Goal: Task Accomplishment & Management: Use online tool/utility

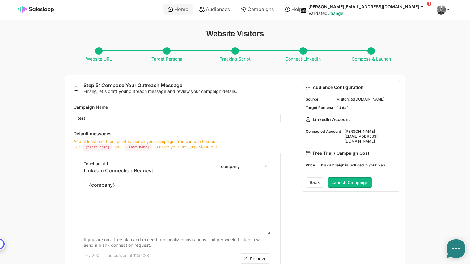
select select "{company}"
click at [244, 171] on select "Add personalization first_name last_name company" at bounding box center [243, 166] width 53 height 11
click at [159, 168] on p "Linkedin Connection Request" at bounding box center [129, 171] width 90 height 6
click at [219, 10] on link "Audiences" at bounding box center [214, 9] width 39 height 11
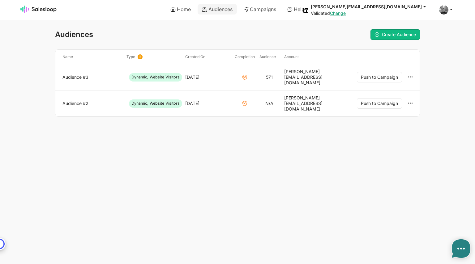
type textarea "x"
click at [176, 11] on link "Home" at bounding box center [180, 9] width 29 height 11
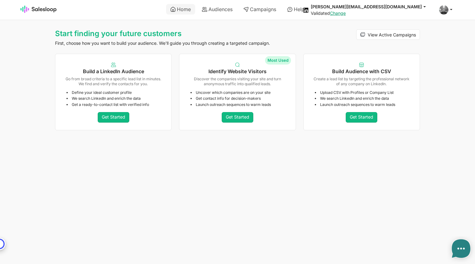
type textarea "x"
click at [234, 116] on link "Get Started" at bounding box center [238, 117] width 32 height 11
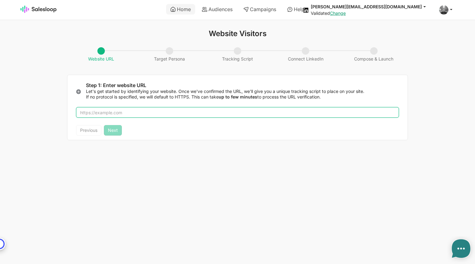
click at [135, 113] on input "text" at bounding box center [237, 112] width 323 height 11
type input "[DOMAIN_NAME]"
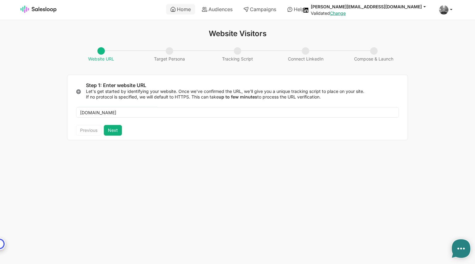
click at [115, 127] on button "Next" at bounding box center [113, 130] width 18 height 11
type textarea "x"
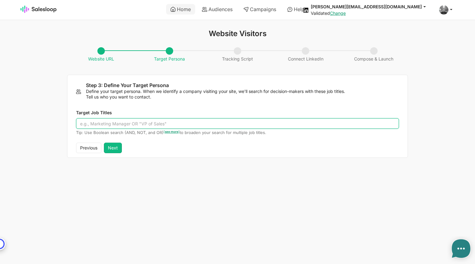
click at [117, 123] on input "Target Job Titles" at bounding box center [237, 123] width 323 height 11
type input """
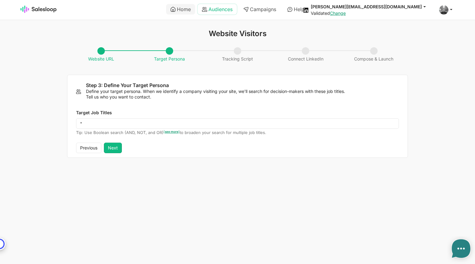
click at [220, 11] on link "Audiences" at bounding box center [216, 9] width 39 height 11
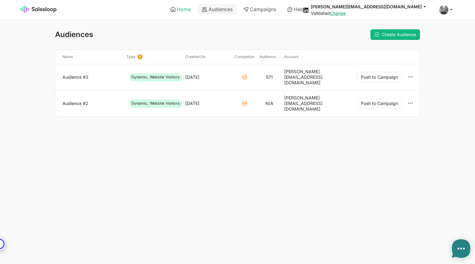
type textarea "x"
